Goal: Task Accomplishment & Management: Use online tool/utility

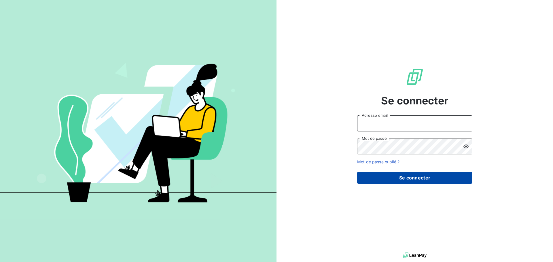
type input "[EMAIL_ADDRESS][DOMAIN_NAME]"
click at [441, 180] on button "Se connecter" at bounding box center [414, 178] width 115 height 12
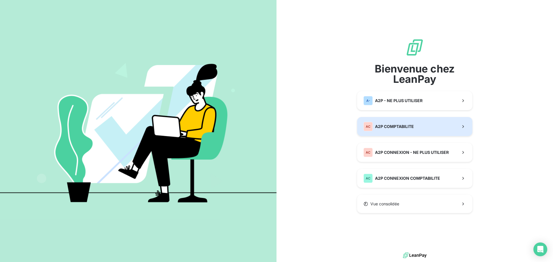
click at [418, 126] on button "AC A2P COMPTABILITE" at bounding box center [414, 126] width 115 height 19
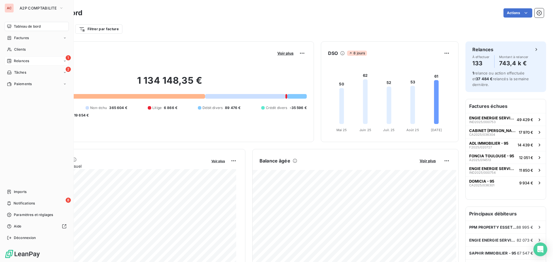
click at [23, 60] on span "Relances" at bounding box center [21, 60] width 15 height 5
click at [19, 71] on span "À effectuer" at bounding box center [23, 72] width 19 height 5
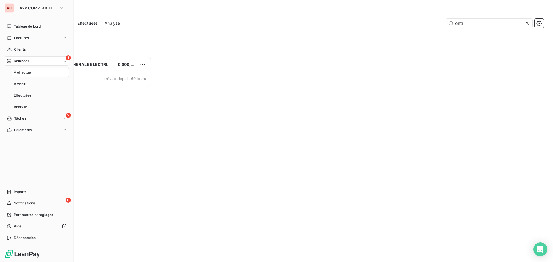
scroll to position [202, 120]
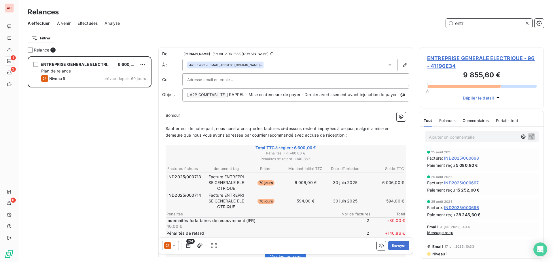
click at [493, 25] on input "entr" at bounding box center [489, 23] width 86 height 9
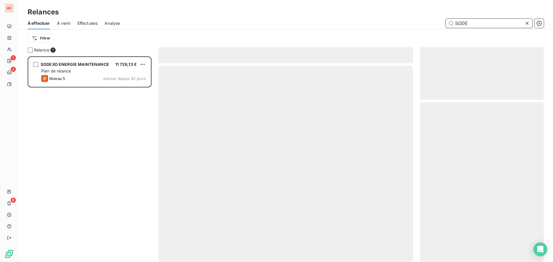
scroll to position [202, 120]
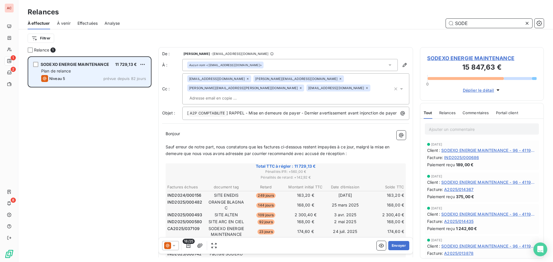
type input "SODE"
click at [103, 70] on div "Plan de relance" at bounding box center [93, 71] width 105 height 6
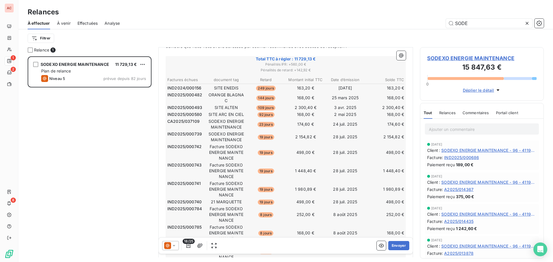
scroll to position [107, 0]
